Goal: Transaction & Acquisition: Book appointment/travel/reservation

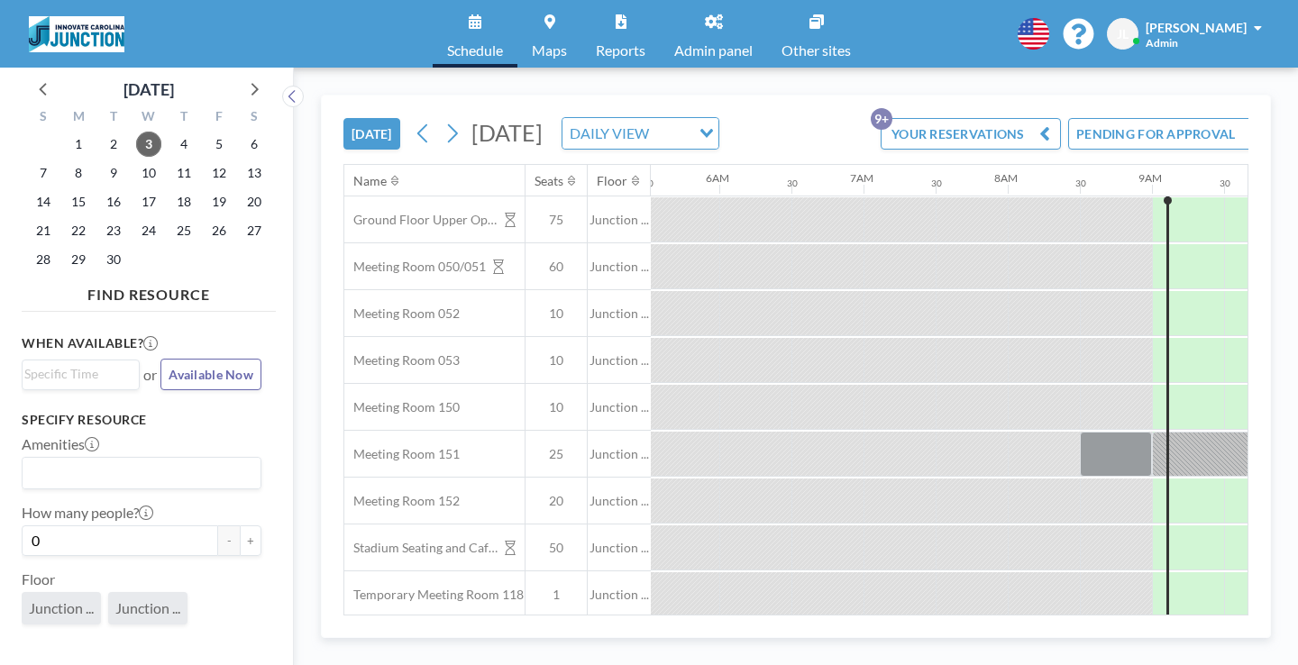
scroll to position [0, 996]
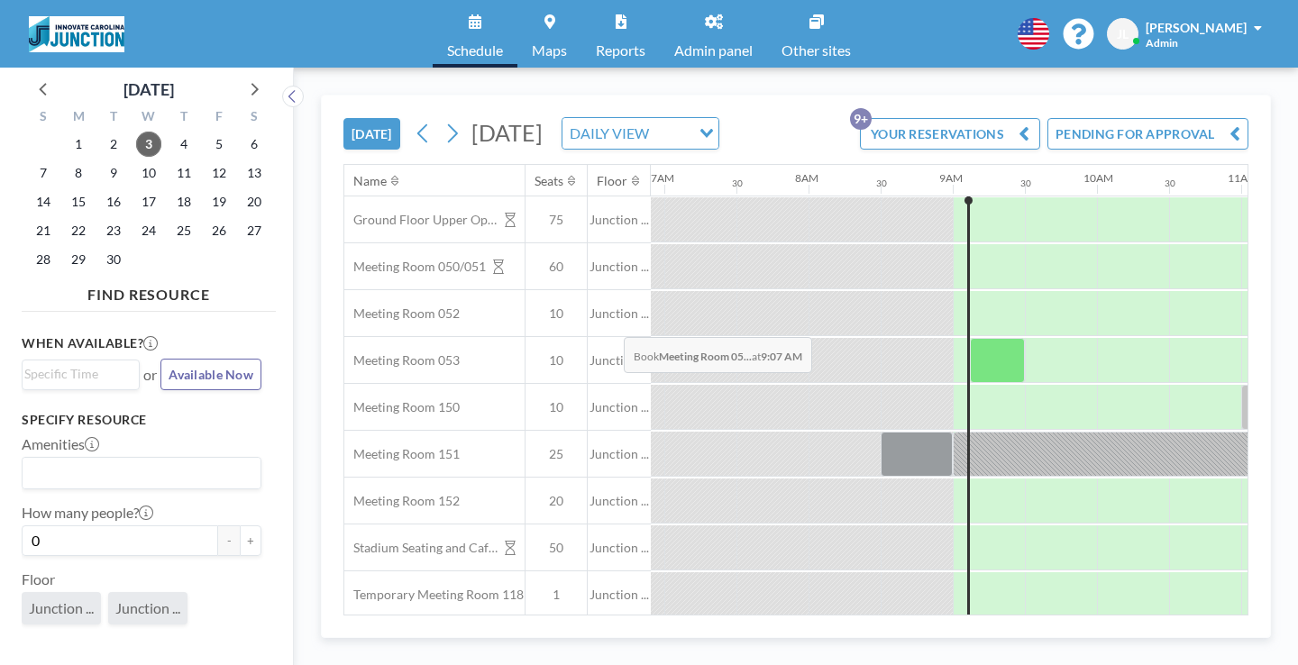
click at [970, 338] on div at bounding box center [997, 360] width 55 height 45
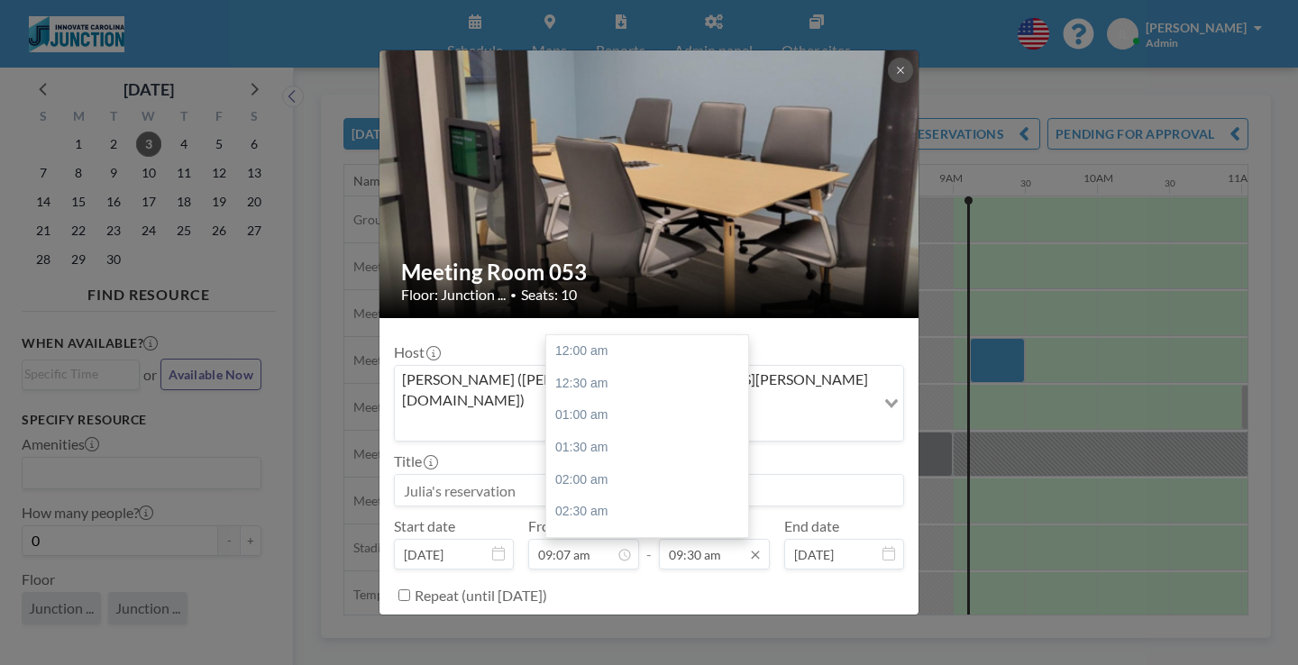
scroll to position [547, 0]
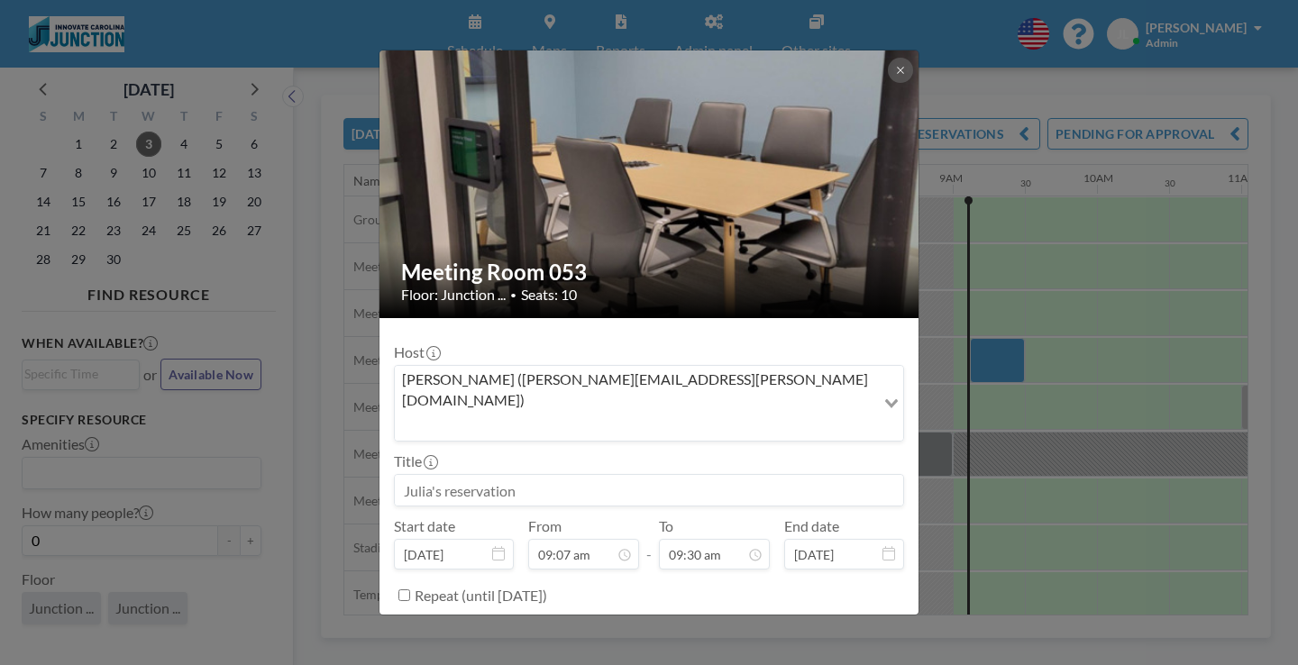
click at [805, 615] on div "Meeting Room 053 Floor: Junction ... • Seats: 10 Host [PERSON_NAME] ([PERSON_NA…" at bounding box center [649, 332] width 1298 height 665
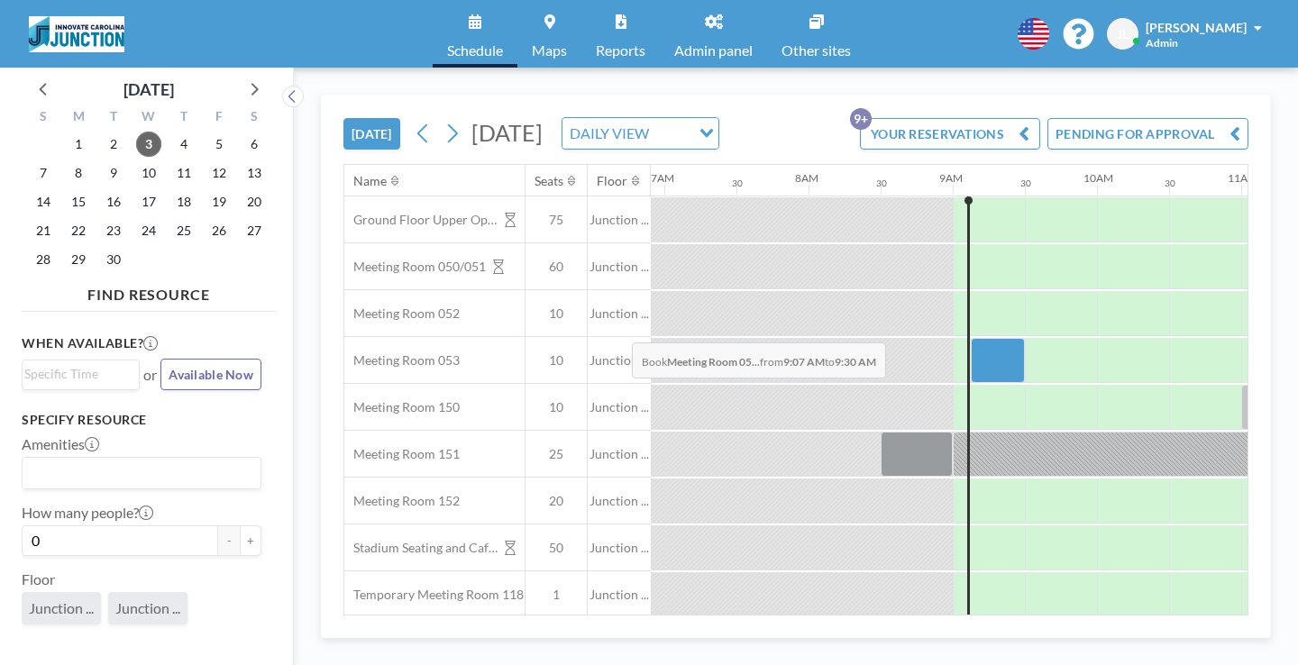
click at [971, 338] on div at bounding box center [998, 360] width 54 height 45
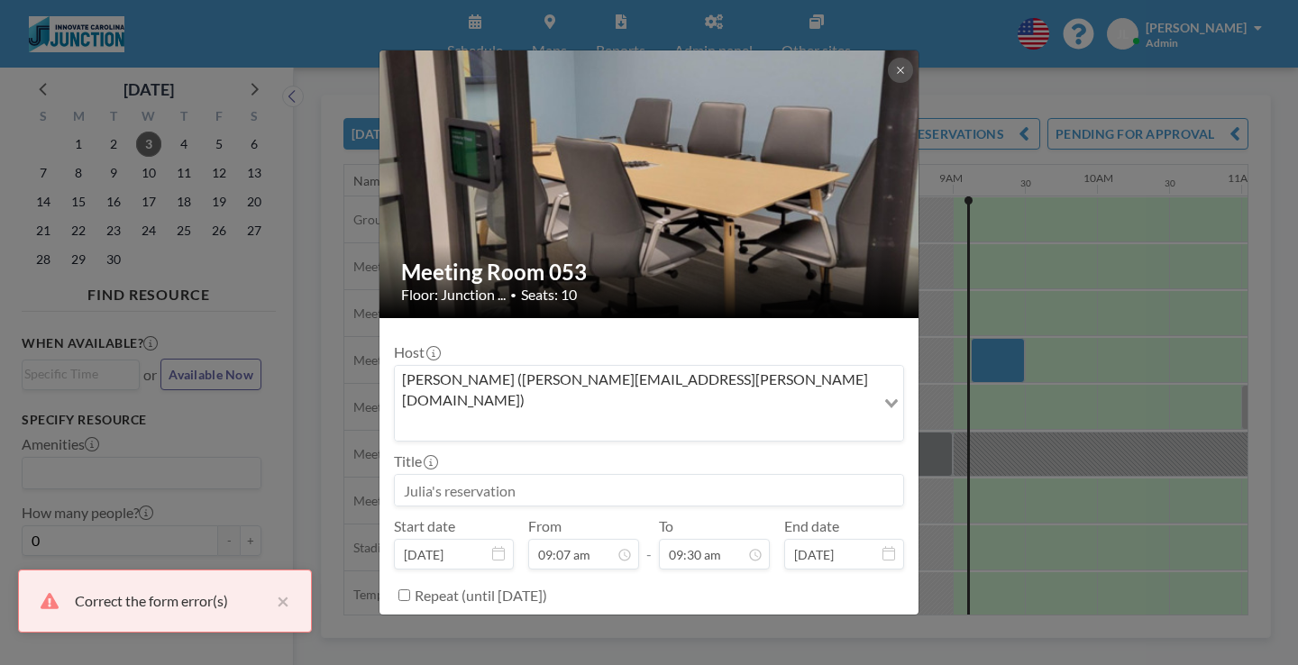
click at [583, 643] on textarea at bounding box center [649, 658] width 510 height 31
type textarea "[PERSON_NAME]"
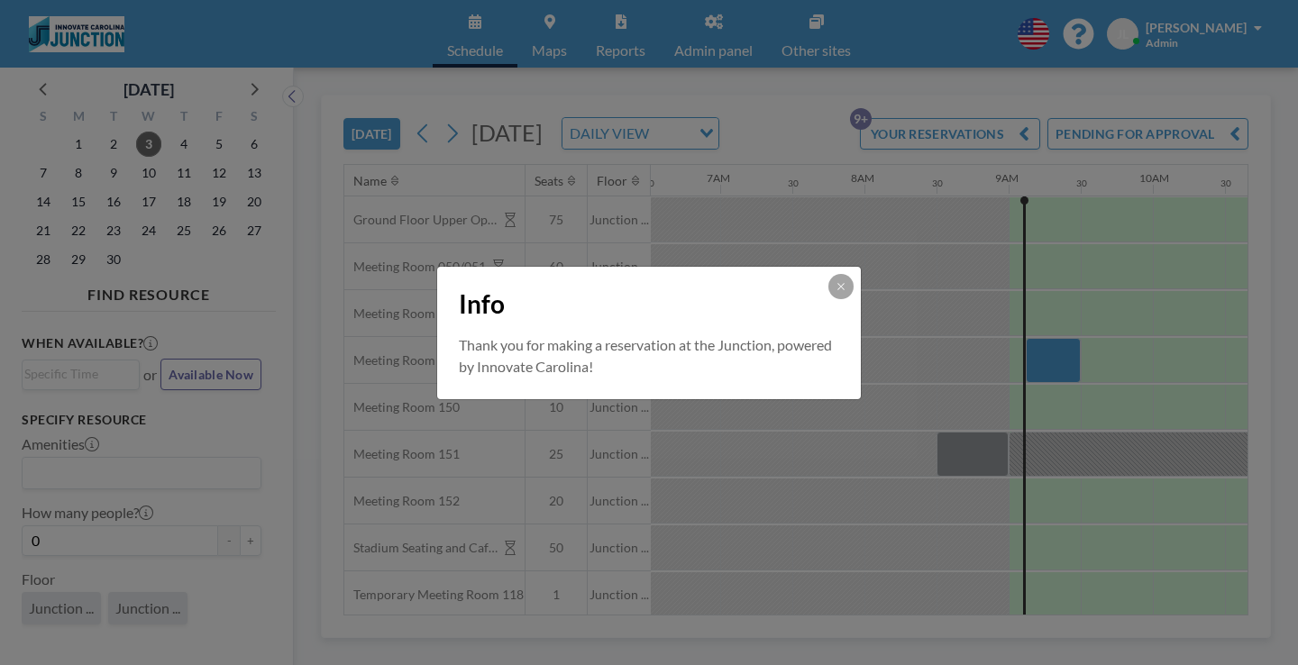
scroll to position [0, 996]
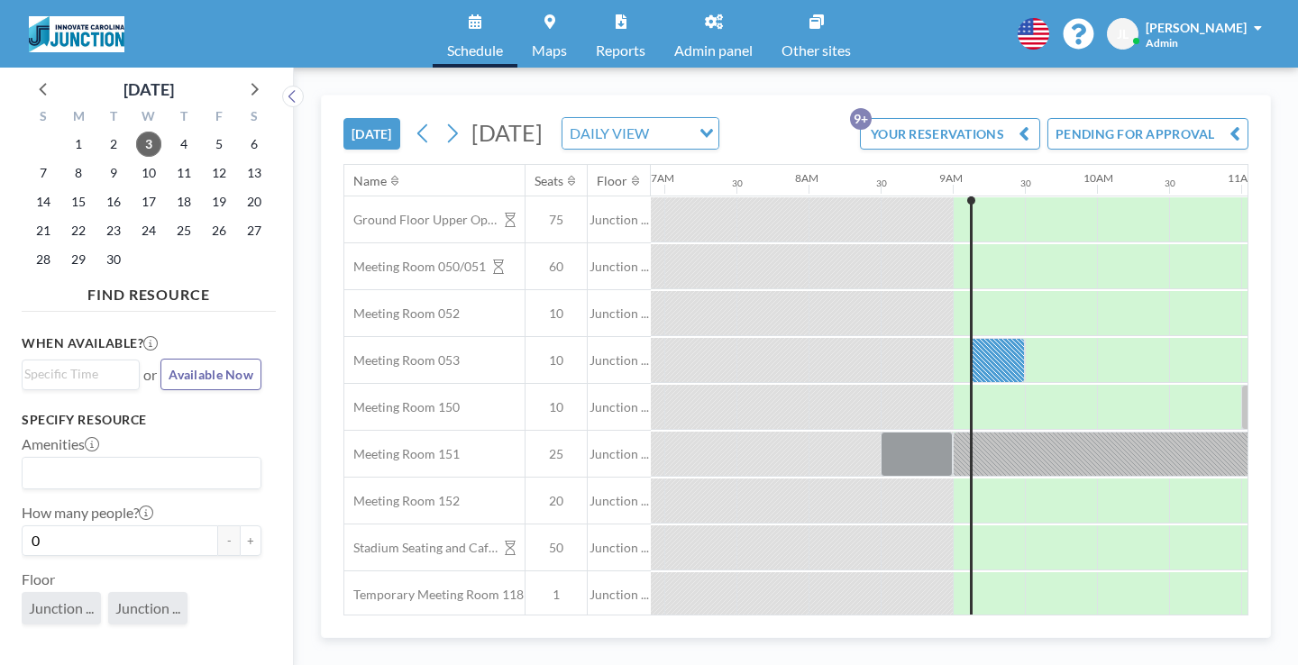
click at [698, 43] on span "Admin panel" at bounding box center [713, 50] width 78 height 14
